Goal: Task Accomplishment & Management: Manage account settings

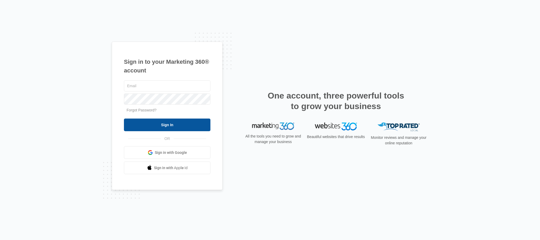
type input "[EMAIL_ADDRESS][DOMAIN_NAME]"
click at [169, 121] on input "Sign In" at bounding box center [167, 125] width 86 height 13
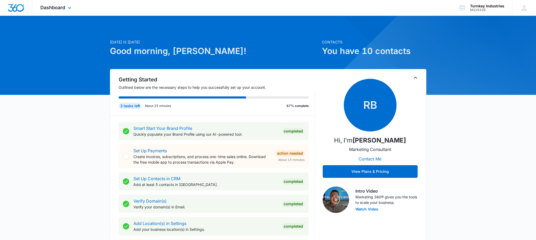
click at [62, 11] on div "Dashboard Apps Reputation Websites Forms CRM Email Social Content Ads Intellige…" at bounding box center [56, 8] width 48 height 16
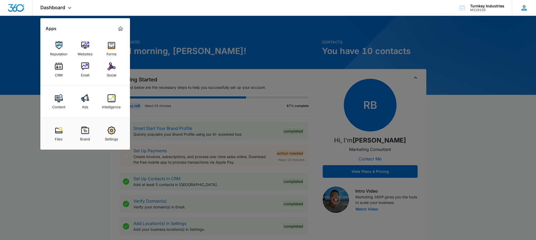
click at [524, 7] on icon at bounding box center [524, 8] width 8 height 8
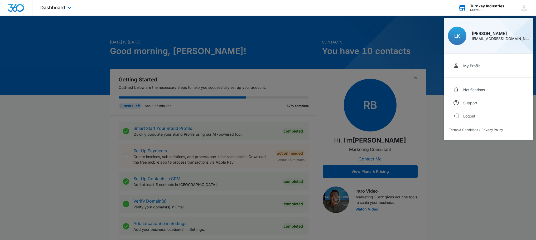
click at [493, 9] on div "M329338" at bounding box center [487, 10] width 34 height 4
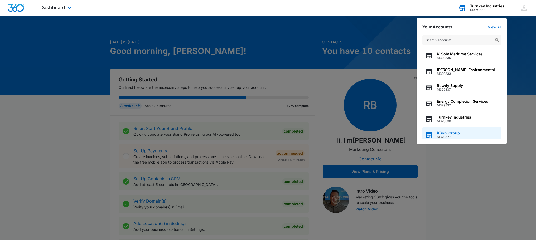
click at [454, 133] on span "KSolv Group" at bounding box center [448, 133] width 23 height 4
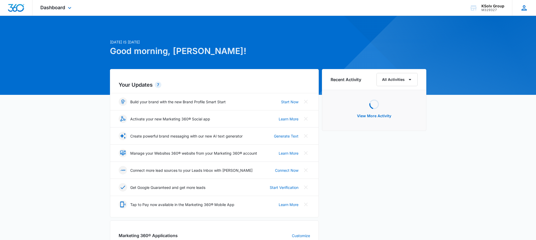
click at [525, 4] on icon at bounding box center [524, 8] width 8 height 8
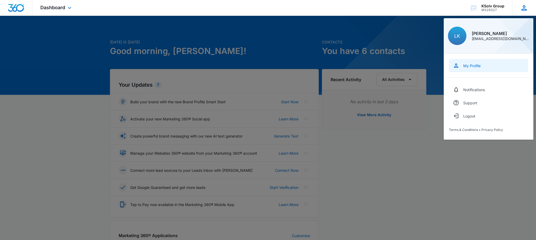
click at [478, 66] on div "My Profile" at bounding box center [471, 66] width 17 height 4
